Goal: Information Seeking & Learning: Check status

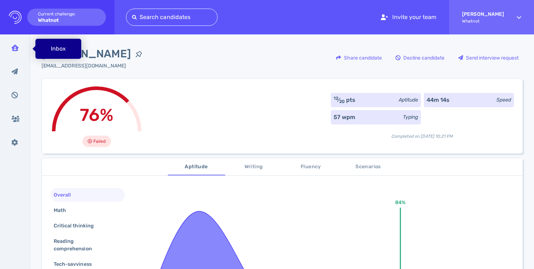
click at [17, 47] on icon at bounding box center [14, 47] width 7 height 6
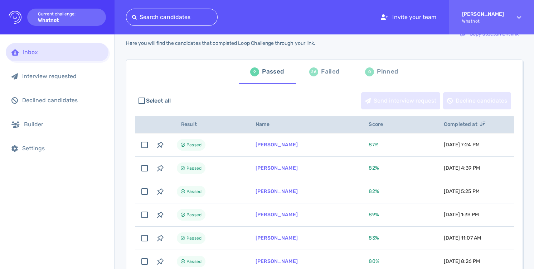
scroll to position [42, 0]
